Goal: Information Seeking & Learning: Learn about a topic

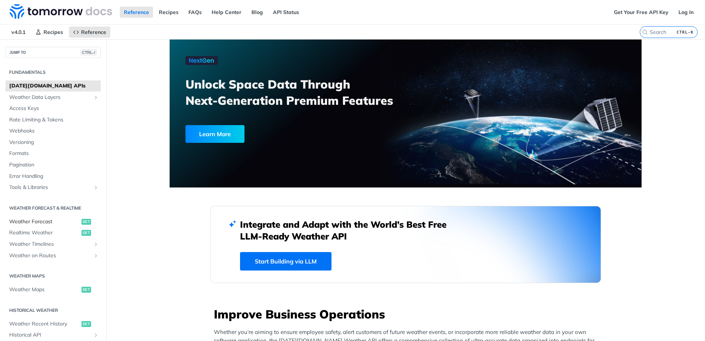
click at [52, 221] on span "Weather Forecast" at bounding box center [44, 221] width 70 height 7
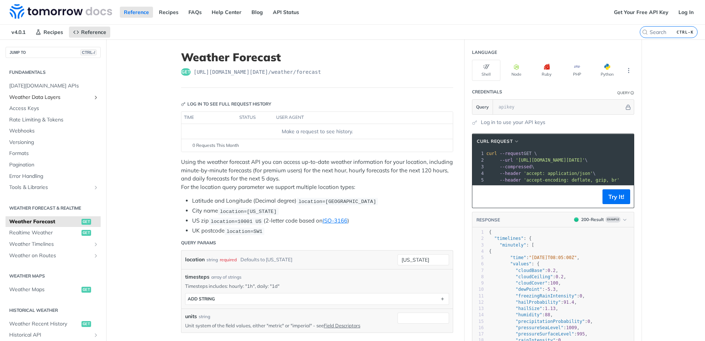
click at [93, 98] on icon "Show subpages for Weather Data Layers" at bounding box center [96, 97] width 6 height 6
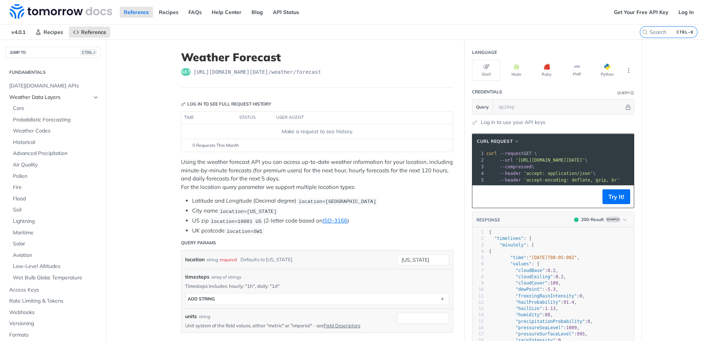
click at [93, 96] on icon "Hide subpages for Weather Data Layers" at bounding box center [96, 97] width 6 height 6
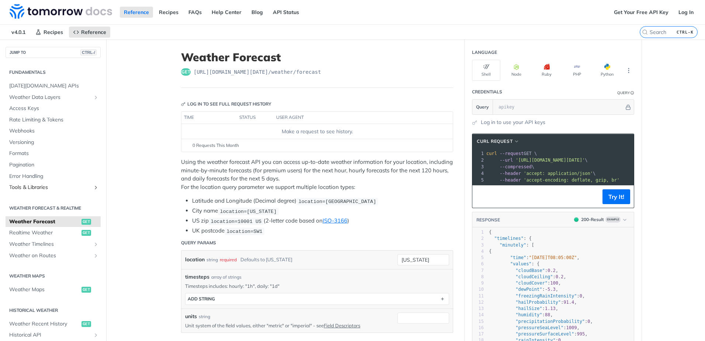
click at [93, 188] on icon "Show subpages for Tools & Libraries" at bounding box center [96, 187] width 6 height 6
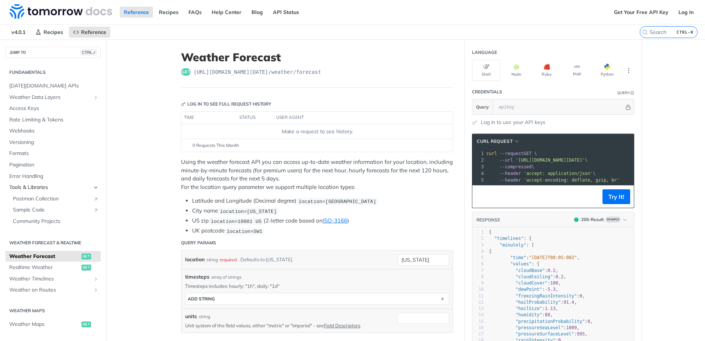
click at [93, 186] on icon "Hide subpages for Tools & Libraries" at bounding box center [96, 187] width 6 height 6
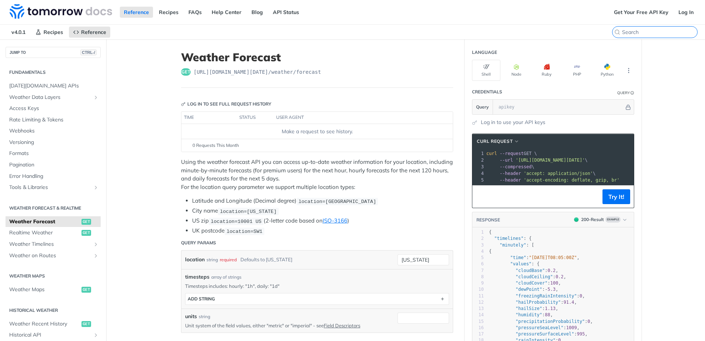
click at [654, 29] on input "CTRL-K" at bounding box center [659, 32] width 75 height 7
paste input "2 Aviation"
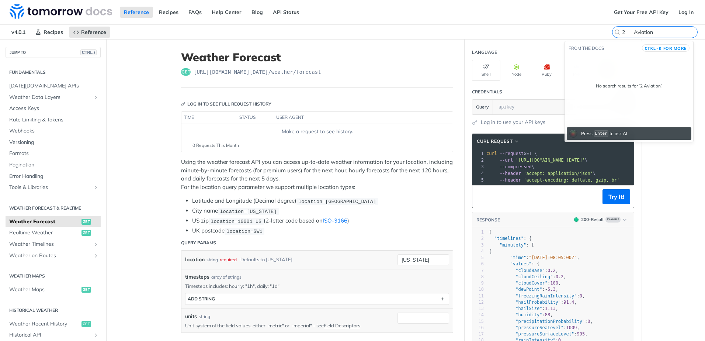
click at [622, 33] on input "2 Aviation" at bounding box center [659, 32] width 75 height 7
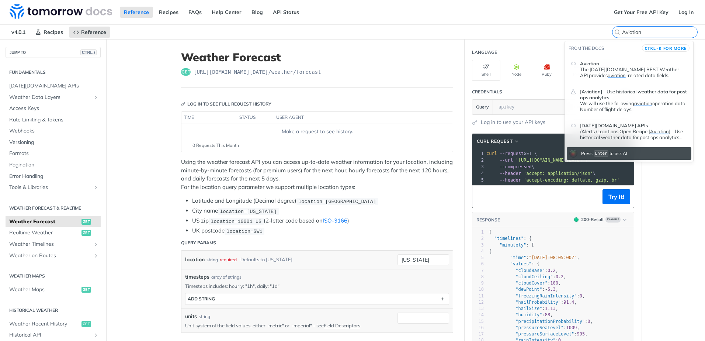
click at [643, 29] on input "Aviation" at bounding box center [659, 32] width 75 height 7
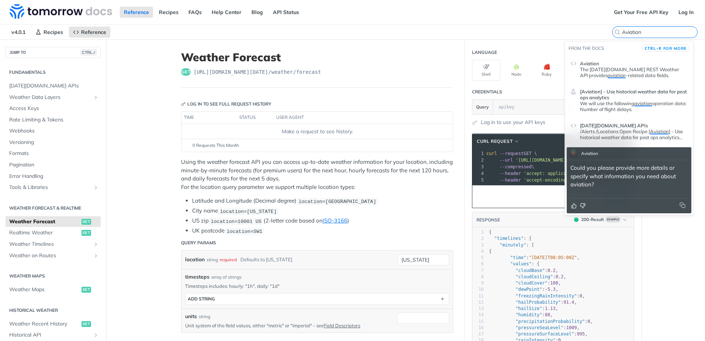
type input "Aviation"
click at [635, 68] on p "The [DATE][DOMAIN_NAME] REST Weather API provides aviation -related data fields." at bounding box center [634, 72] width 108 height 12
